Goal: Information Seeking & Learning: Learn about a topic

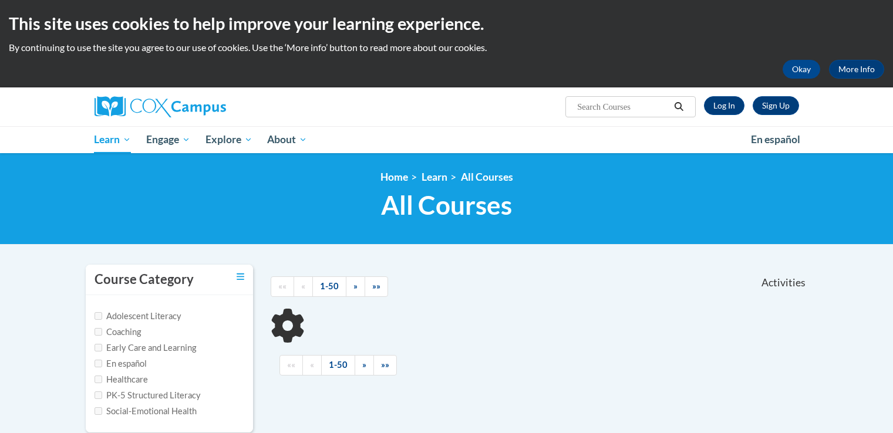
click at [714, 109] on link "Log In" at bounding box center [724, 105] width 41 height 19
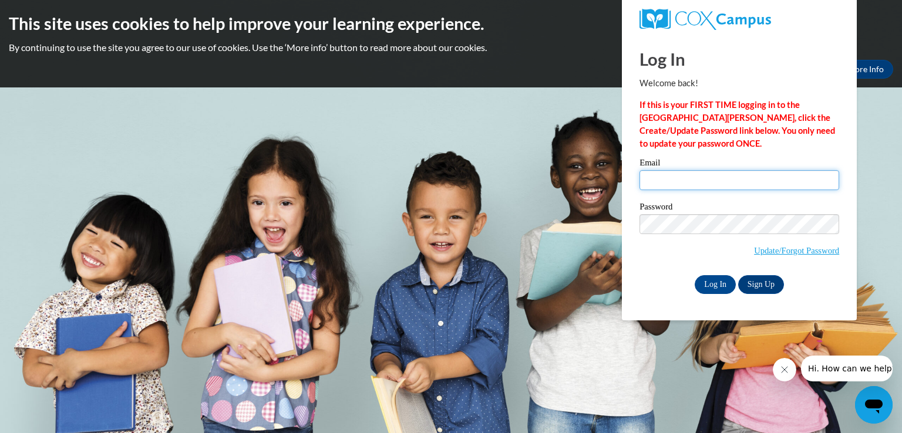
click at [670, 180] on input "Email" at bounding box center [739, 180] width 200 height 20
type input "[PERSON_NAME][EMAIL_ADDRESS][PERSON_NAME][DOMAIN_NAME]"
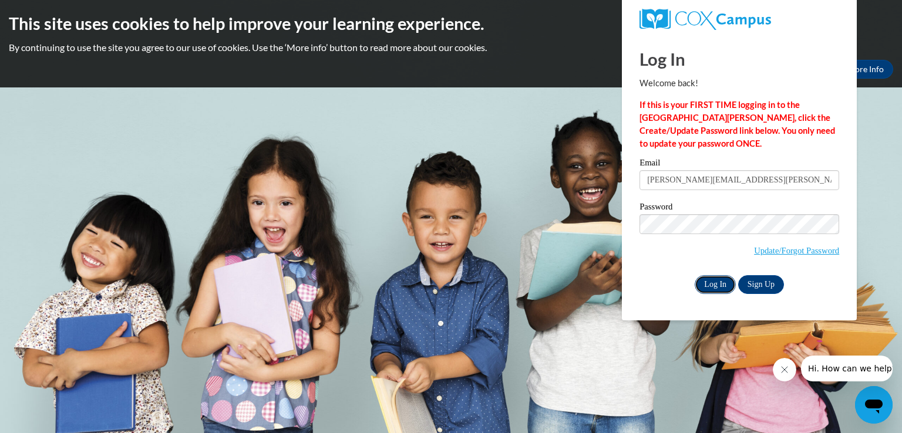
click at [721, 285] on input "Log In" at bounding box center [714, 284] width 41 height 19
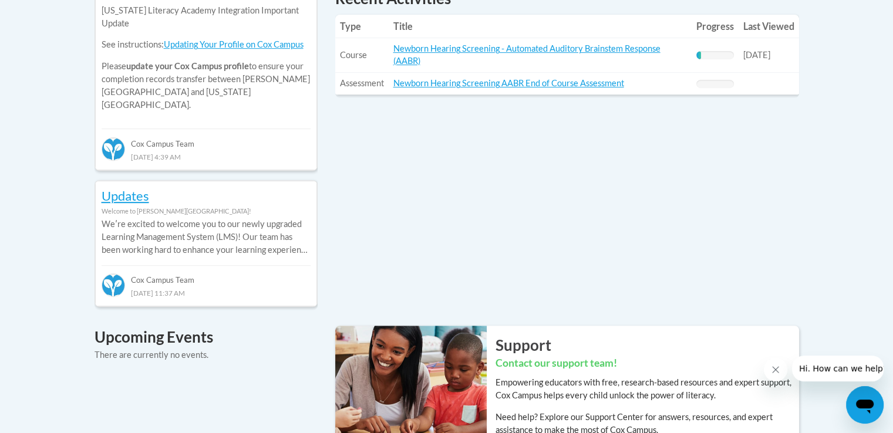
scroll to position [524, 0]
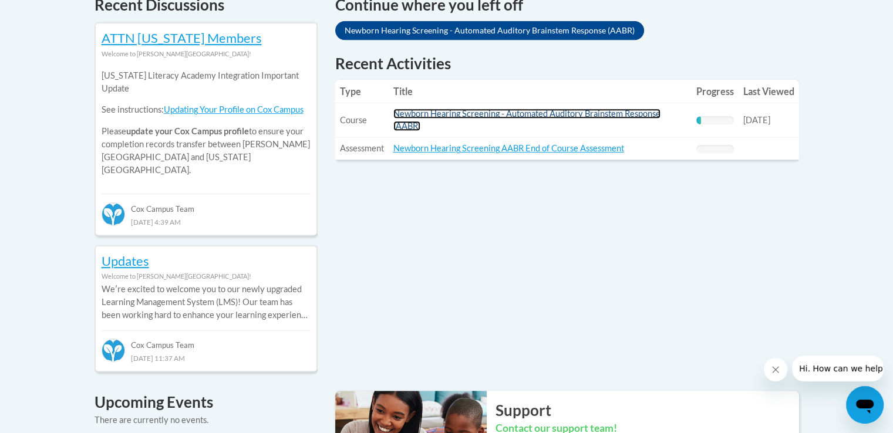
click at [609, 113] on link "Newborn Hearing Screening - Automated Auditory Brainstem Response (AABR)" at bounding box center [526, 120] width 267 height 22
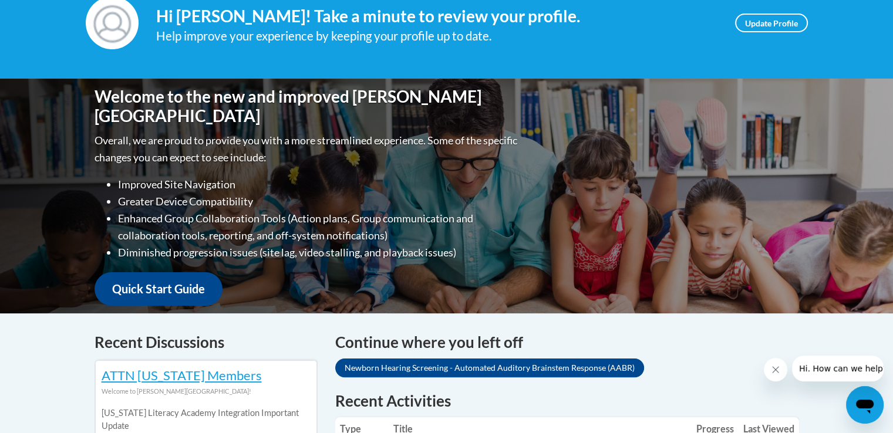
scroll to position [167, 0]
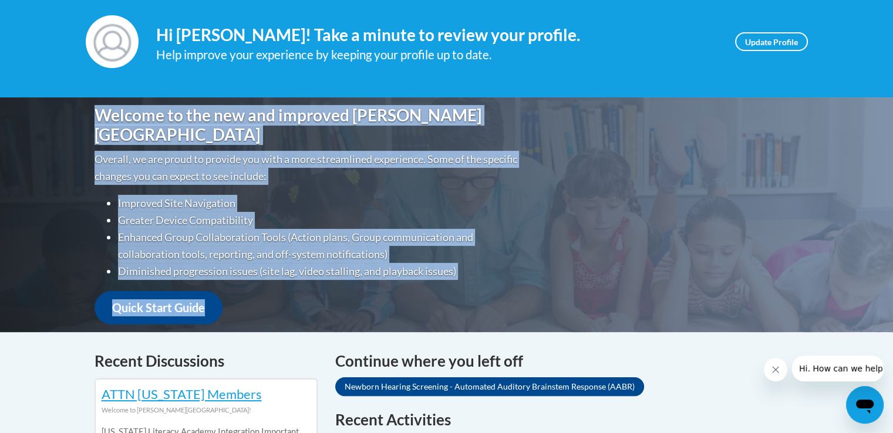
drag, startPoint x: 889, startPoint y: 99, endPoint x: 899, endPoint y: 103, distance: 11.1
click at [892, 103] on html "This site uses cookies to help improve your learning experience. By continuing …" at bounding box center [446, 49] width 893 height 433
click at [877, 120] on div "Welcome to the new and improved Cox Campus Overall, we are proud to provide you…" at bounding box center [446, 214] width 893 height 235
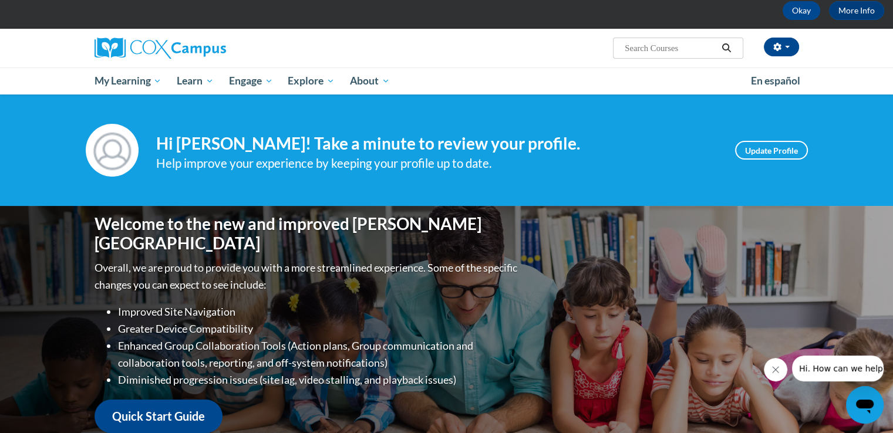
scroll to position [57, 0]
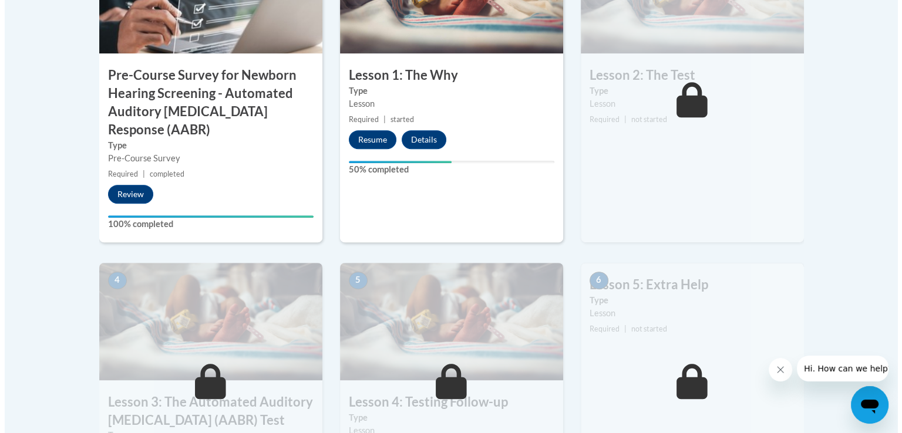
scroll to position [474, 0]
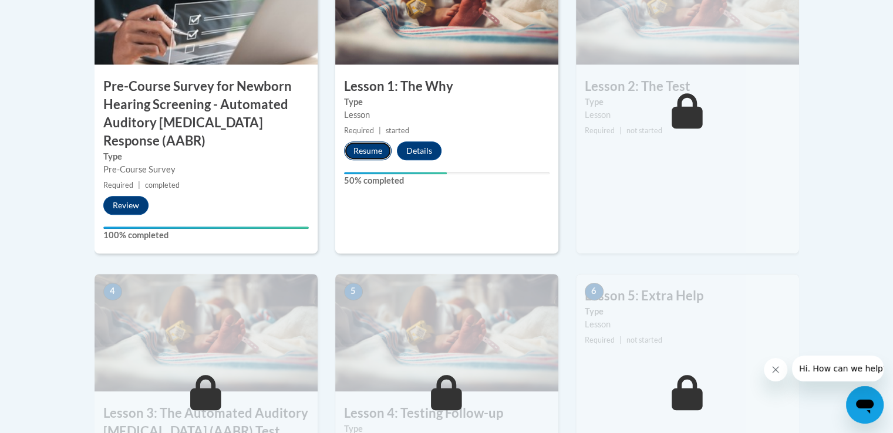
click at [367, 150] on button "Resume" at bounding box center [368, 150] width 48 height 19
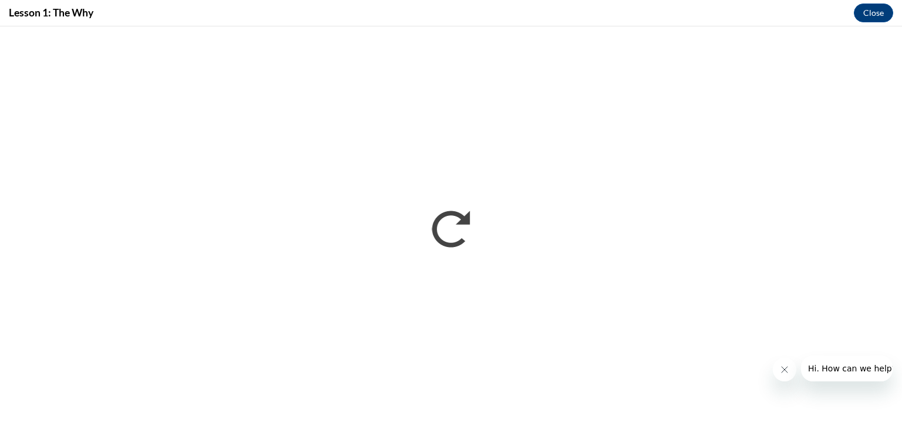
scroll to position [0, 0]
